Goal: Book appointment/travel/reservation

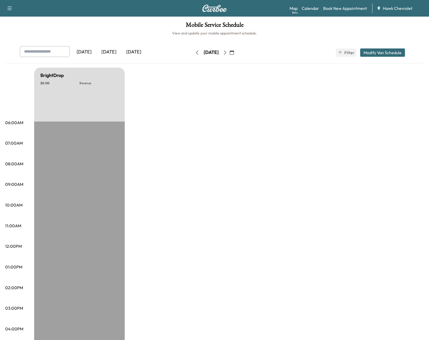
click at [236, 52] on div "[DATE] August 2025 S M T W T F S 27 28 29 30 31 1 2 3 4 5 6 7 8 9 10 11 12 13 1…" at bounding box center [214, 52] width 43 height 8
click at [227, 54] on icon "button" at bounding box center [225, 52] width 4 height 4
click at [236, 54] on button "button" at bounding box center [231, 52] width 9 height 8
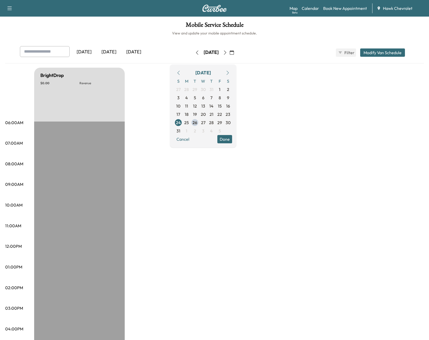
click at [227, 52] on icon "button" at bounding box center [225, 52] width 4 height 4
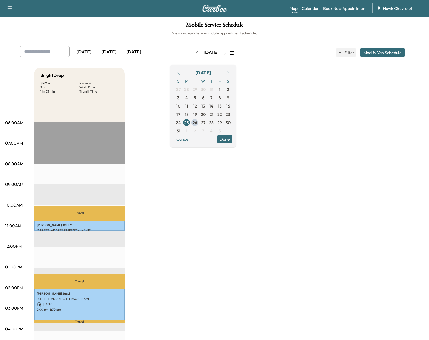
click at [227, 53] on icon "button" at bounding box center [225, 52] width 4 height 4
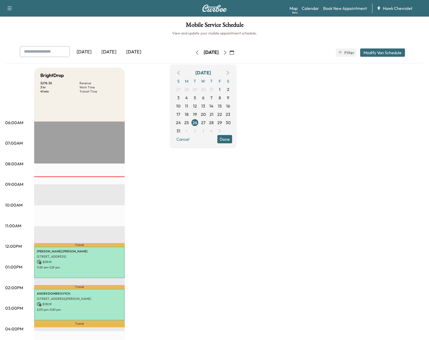
click at [232, 140] on button "Done" at bounding box center [224, 139] width 15 height 8
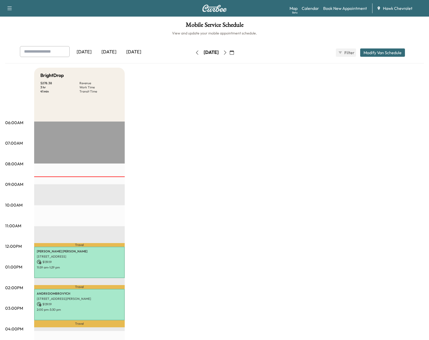
click at [289, 170] on div "BrightDrop $ 278.38 Revenue 3 hr Work Time 41 min Transit Time Travel [PERSON_N…" at bounding box center [229, 262] width 390 height 388
